Goal: Task Accomplishment & Management: Complete application form

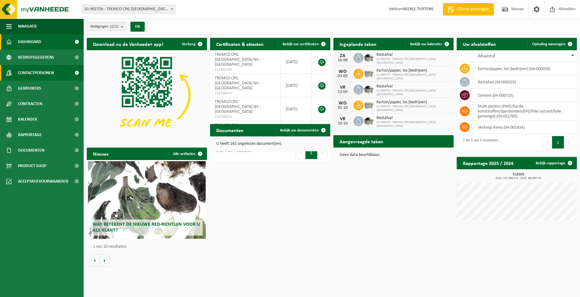
click at [32, 71] on span "Contactpersonen" at bounding box center [36, 72] width 36 height 15
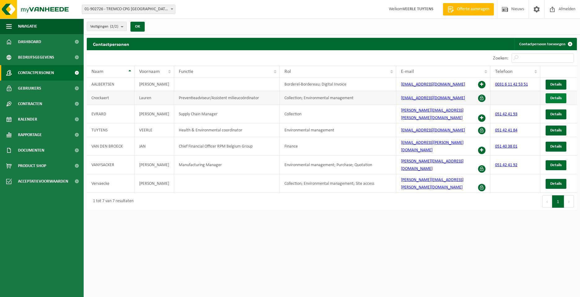
click at [559, 98] on span "Details" at bounding box center [555, 98] width 11 height 4
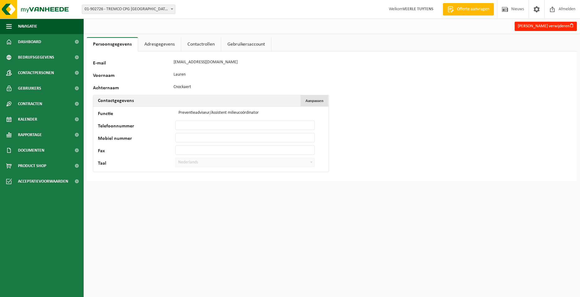
click at [315, 100] on span "Aanpassen" at bounding box center [315, 101] width 18 height 4
click at [310, 101] on span "Annuleren" at bounding box center [315, 101] width 18 height 4
click at [239, 44] on link "Gebruikersaccount" at bounding box center [246, 44] width 50 height 14
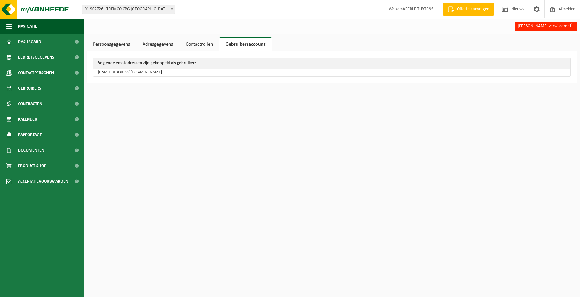
click at [200, 44] on link "Contactrollen" at bounding box center [199, 44] width 40 height 14
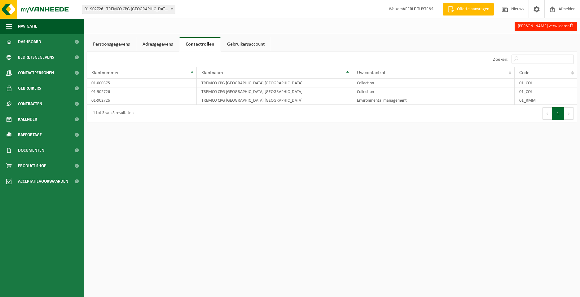
click at [152, 42] on link "Adresgegevens" at bounding box center [157, 44] width 43 height 14
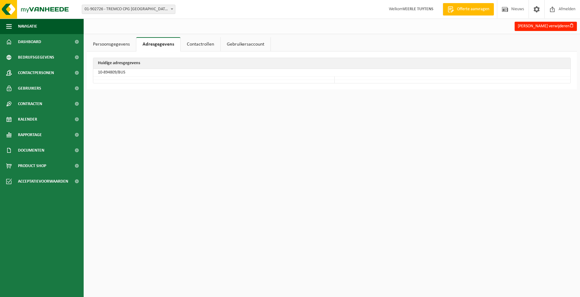
click at [113, 45] on link "Persoonsgegevens" at bounding box center [111, 44] width 49 height 14
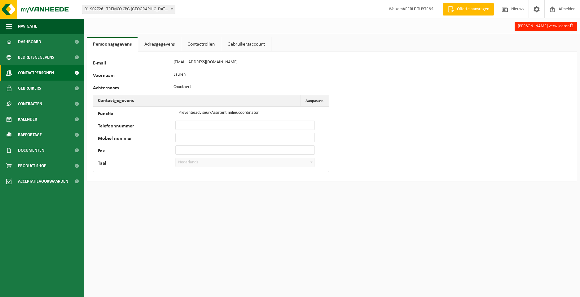
click at [42, 71] on span "Contactpersonen" at bounding box center [36, 72] width 36 height 15
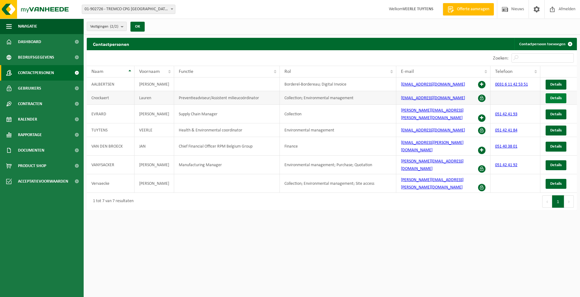
click at [554, 98] on span "Details" at bounding box center [555, 98] width 11 height 4
click at [541, 44] on link "Contactpersoon toevoegen" at bounding box center [545, 44] width 62 height 12
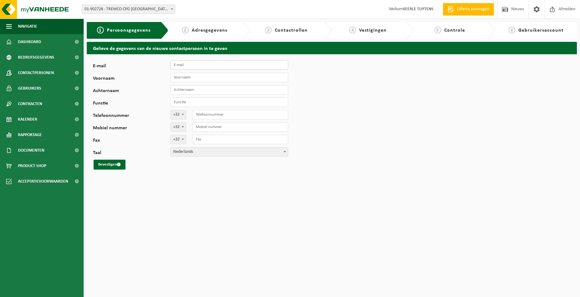
click at [186, 66] on input "E-mail" at bounding box center [229, 64] width 118 height 9
type input "[EMAIL_ADDRESS][DOMAIN_NAME]"
type input "[PERSON_NAME]"
click at [200, 78] on input "Voornaam" at bounding box center [229, 77] width 118 height 9
type input "Laurens"
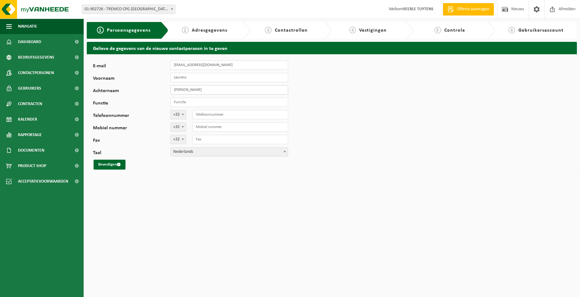
drag, startPoint x: 187, startPoint y: 90, endPoint x: 171, endPoint y: 90, distance: 16.1
click at [171, 90] on input "[PERSON_NAME]" at bounding box center [229, 89] width 118 height 9
type input "Cnockaert"
click at [181, 100] on input "Functie" at bounding box center [229, 102] width 118 height 9
type input "Preventie adviseur"
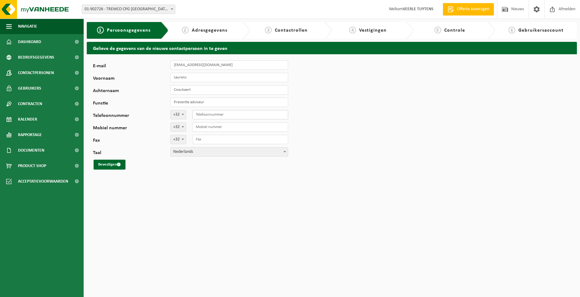
click at [217, 116] on input "Telefoonnummer" at bounding box center [240, 114] width 96 height 9
click at [244, 114] on input "Telefoonnummer" at bounding box center [240, 114] width 96 height 9
click at [222, 128] on input "Mobiel nummer" at bounding box center [240, 126] width 96 height 9
click at [232, 128] on input "Mobiel nummer" at bounding box center [240, 126] width 96 height 9
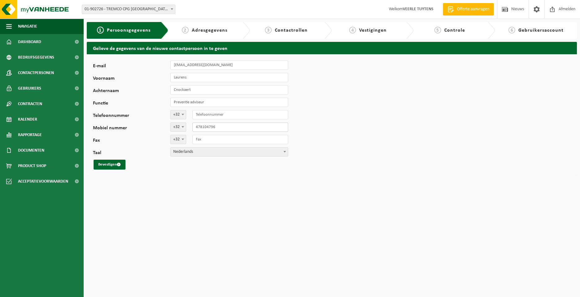
type input "478104796"
click at [221, 141] on input "Fax" at bounding box center [240, 139] width 96 height 9
click at [205, 114] on input "Telefoonnummer" at bounding box center [240, 114] width 96 height 9
paste input "51 426923"
click at [201, 115] on input "51 426923" at bounding box center [240, 114] width 96 height 9
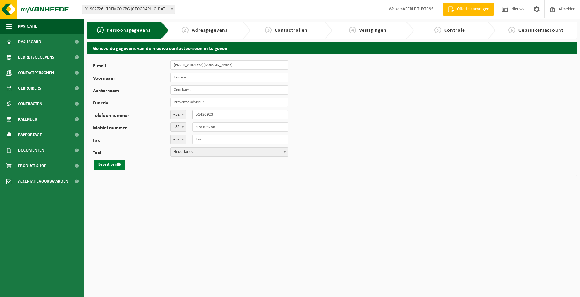
type input "51426923"
click at [109, 163] on button "Bevestigen" at bounding box center [110, 165] width 32 height 10
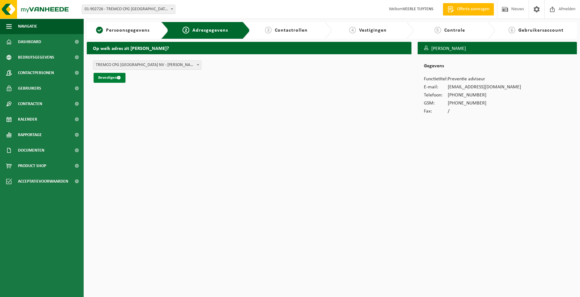
click at [112, 77] on button "Bevestigen" at bounding box center [110, 78] width 32 height 10
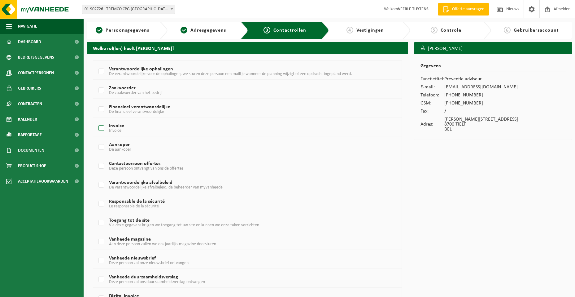
click at [100, 127] on label "Invoice Invoice" at bounding box center [234, 128] width 275 height 9
click at [96, 121] on input "Invoice Invoice" at bounding box center [96, 120] width 0 height 0
click at [103, 127] on label "Invoice Invoice" at bounding box center [234, 128] width 275 height 9
click at [96, 121] on input "Invoice Invoice" at bounding box center [96, 120] width 0 height 0
checkbox input "false"
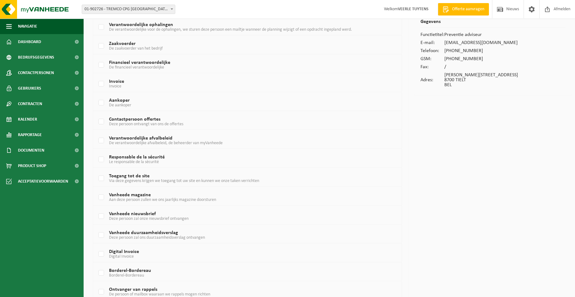
scroll to position [45, 0]
click at [99, 178] on label "Toegang tot de site Via deze gegevens krijgen we toegang tot uw site en kunnen …" at bounding box center [234, 178] width 275 height 9
click at [96, 170] on input "Toegang tot de site Via deze gegevens krijgen we toegang tot uw site en kunnen …" at bounding box center [96, 170] width 0 height 0
checkbox input "true"
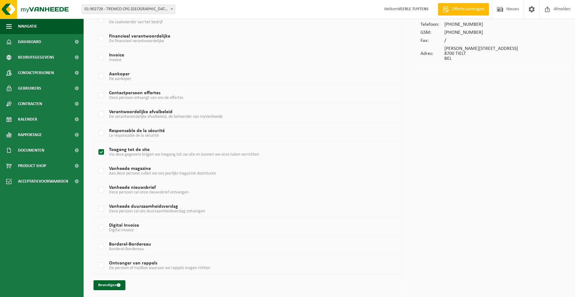
scroll to position [73, 0]
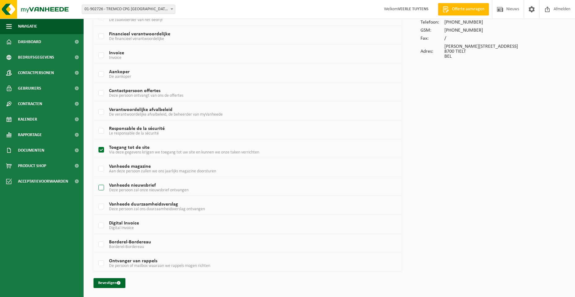
click at [100, 188] on label "Vanheede nieuwsbrief Deze persoon zal onze nieuwsbrief ontvangen" at bounding box center [234, 187] width 275 height 9
click at [96, 180] on input "Vanheede nieuwsbrief Deze persoon zal onze nieuwsbrief ontvangen" at bounding box center [96, 180] width 0 height 0
checkbox input "true"
click at [113, 284] on button "Bevestigen" at bounding box center [110, 283] width 32 height 10
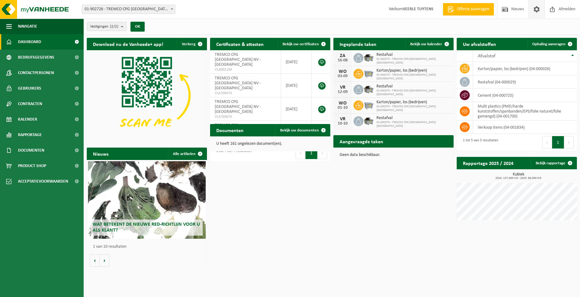
click at [540, 10] on span at bounding box center [536, 9] width 9 height 18
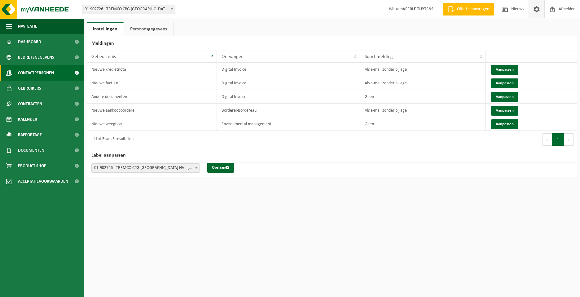
click at [43, 74] on span "Contactpersonen" at bounding box center [36, 72] width 36 height 15
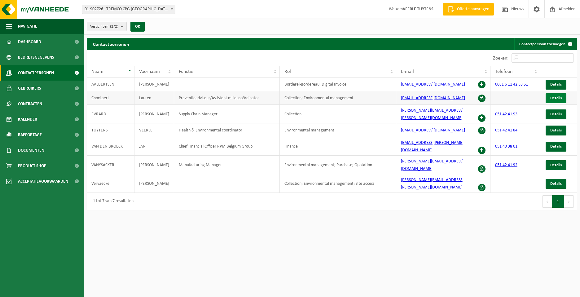
click at [553, 100] on span "Details" at bounding box center [555, 98] width 11 height 4
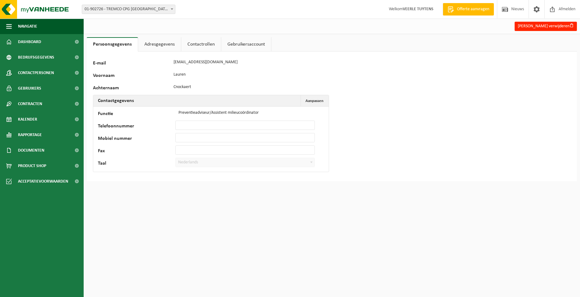
click at [199, 41] on link "Contactrollen" at bounding box center [201, 44] width 40 height 14
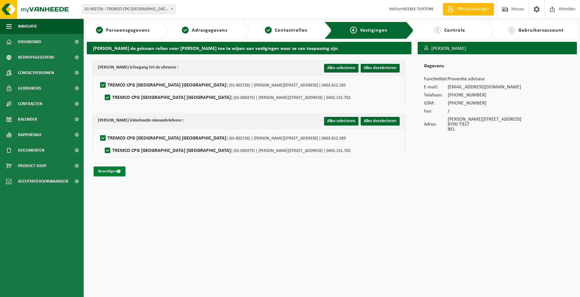
click at [114, 170] on button "Bevestigen" at bounding box center [110, 171] width 32 height 10
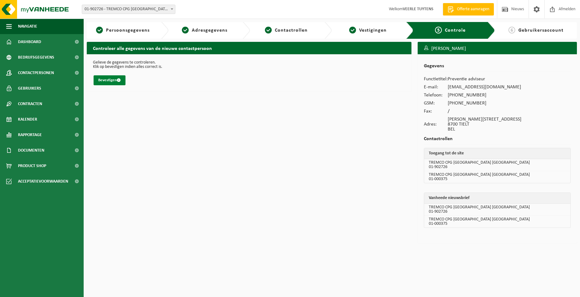
click at [111, 78] on button "Bevestigen" at bounding box center [110, 80] width 32 height 10
